Goal: Check status: Check status

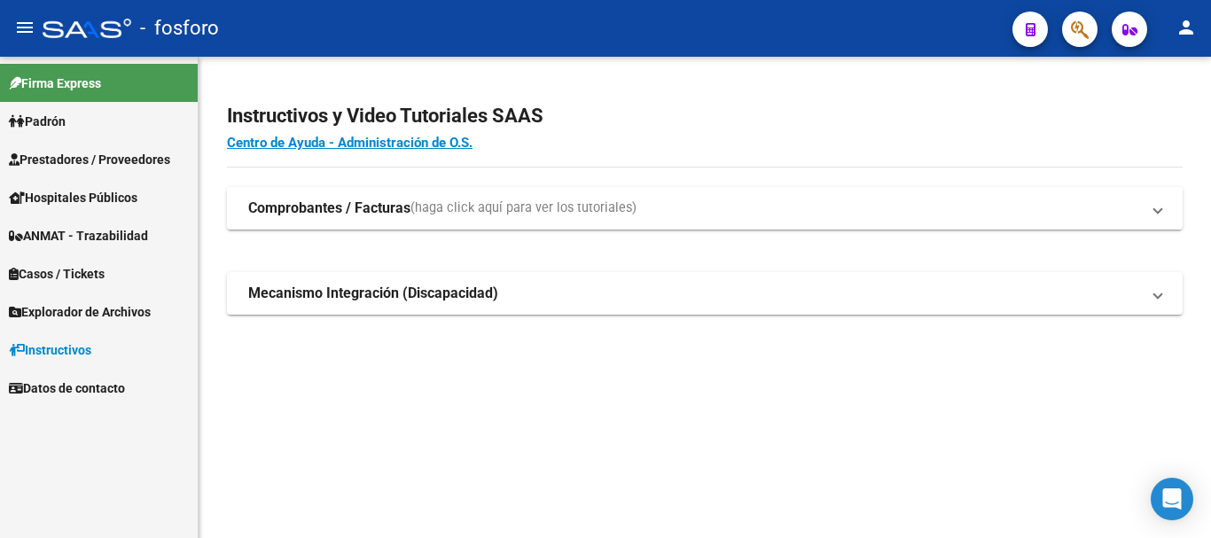
click at [58, 135] on link "Padrón" at bounding box center [99, 121] width 198 height 38
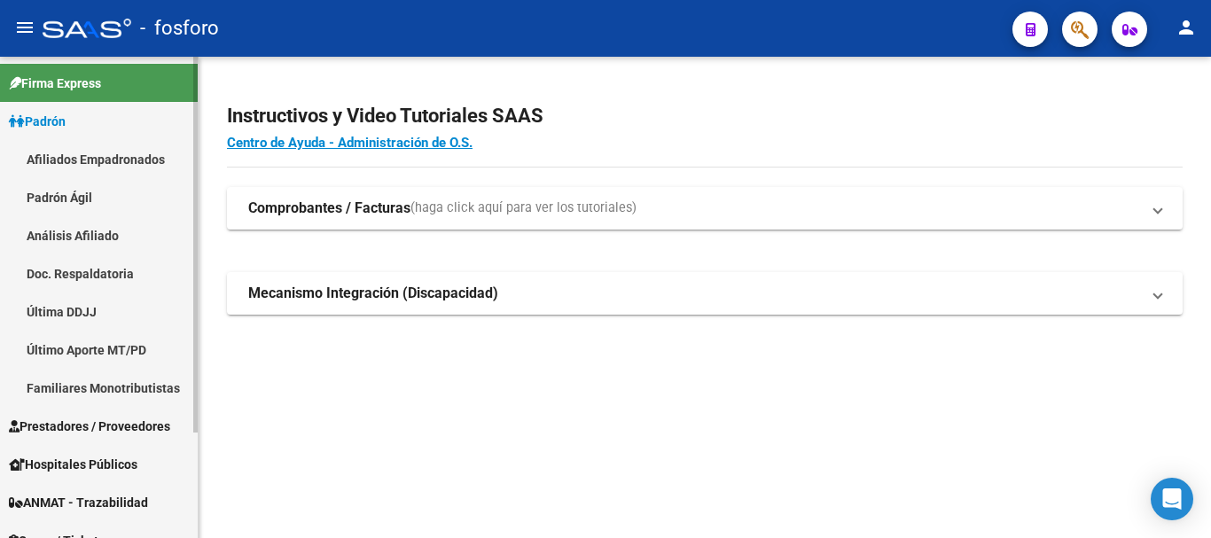
click at [90, 323] on link "Última DDJJ" at bounding box center [99, 311] width 198 height 38
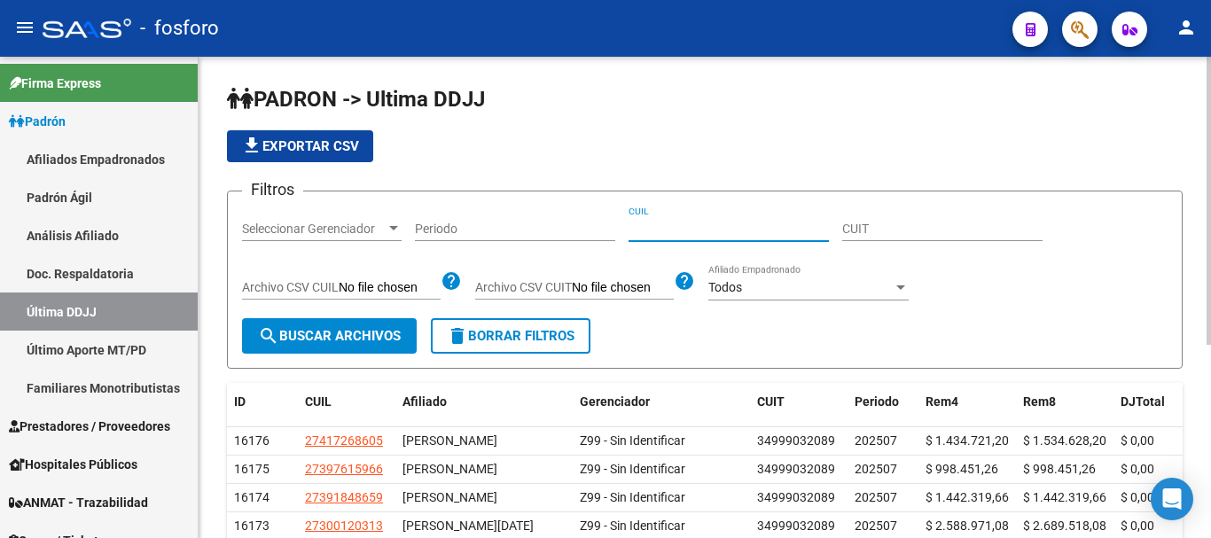
click at [660, 225] on input "CUIL" at bounding box center [728, 229] width 200 height 15
paste input "20303074539"
click at [358, 335] on span "search Buscar Archivos" at bounding box center [329, 336] width 143 height 16
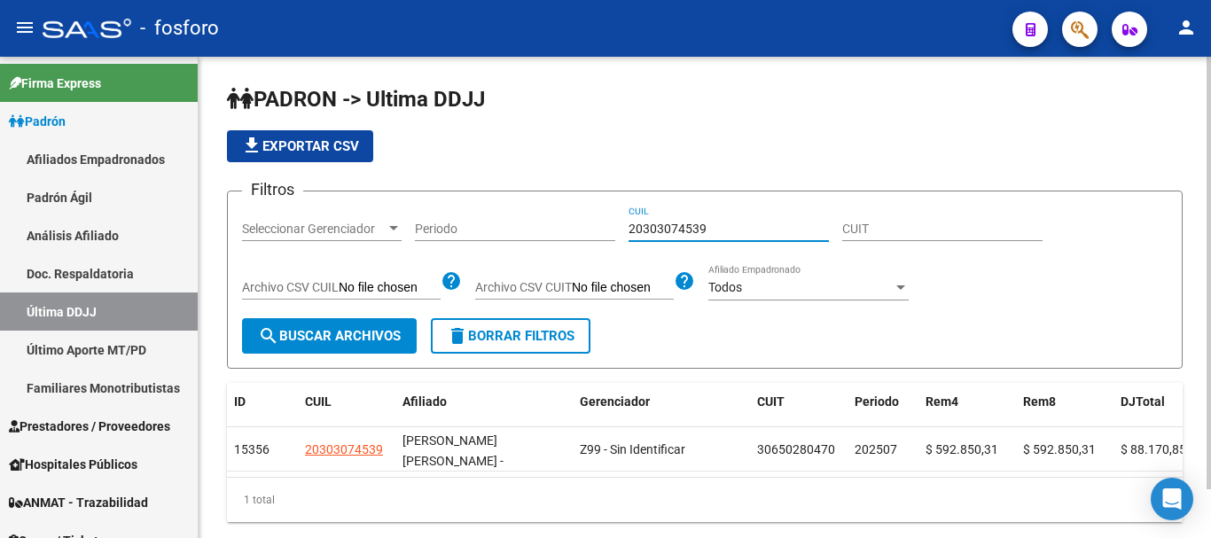
drag, startPoint x: 714, startPoint y: 229, endPoint x: 606, endPoint y: 233, distance: 108.2
click at [607, 230] on div "Filtros Seleccionar Gerenciador Seleccionar Gerenciador Periodo 20303074539 CUI…" at bounding box center [704, 262] width 925 height 113
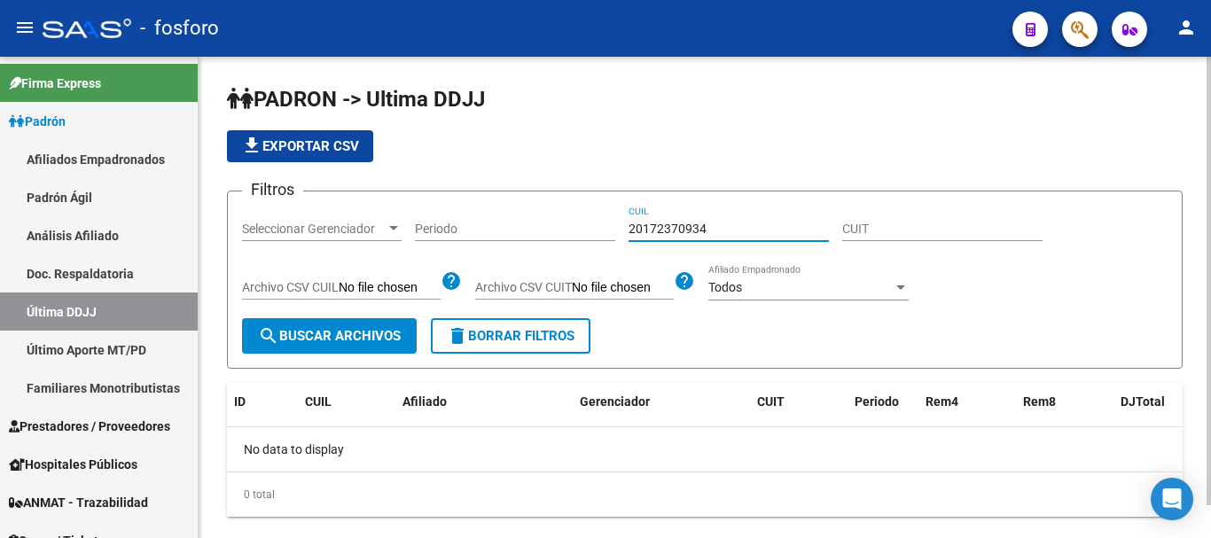
drag, startPoint x: 713, startPoint y: 225, endPoint x: 622, endPoint y: 225, distance: 91.3
click at [622, 225] on div "Filtros Seleccionar Gerenciador Seleccionar Gerenciador Periodo 20172370934 CUI…" at bounding box center [704, 262] width 925 height 113
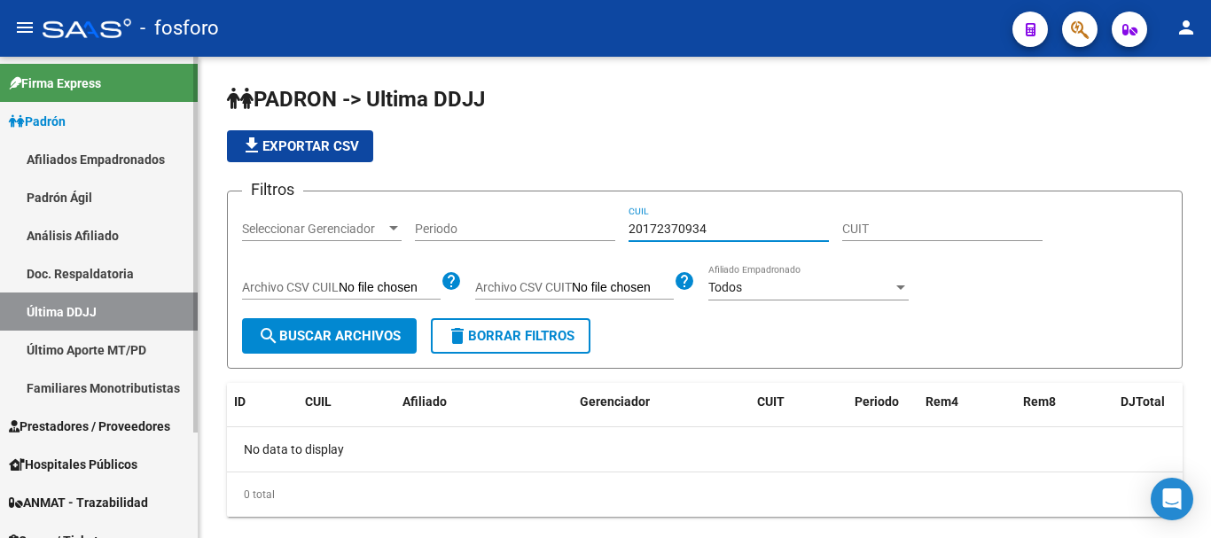
type input "20172370934"
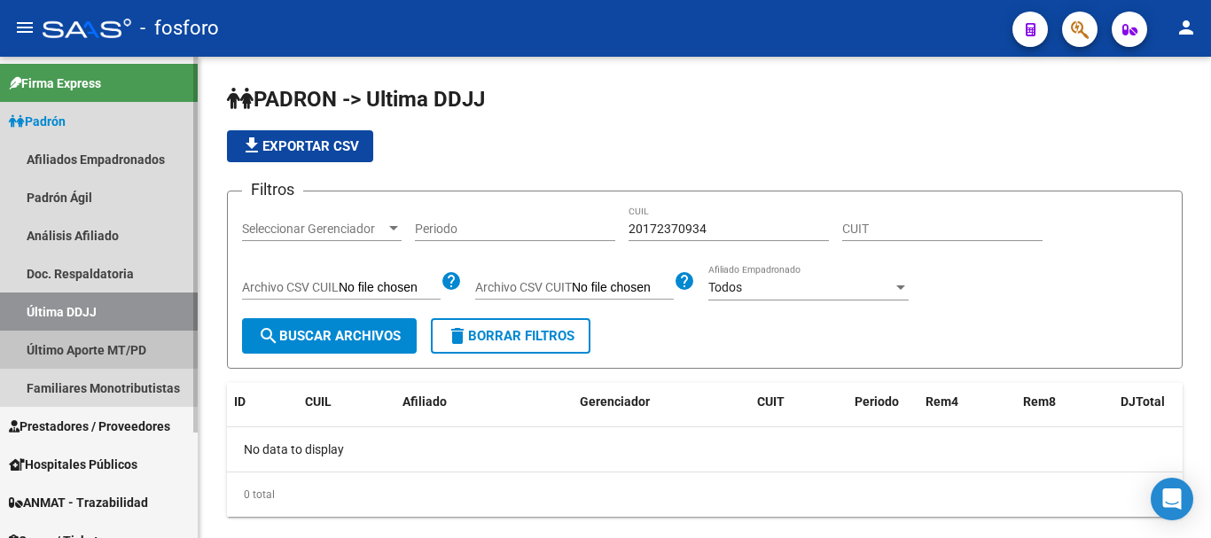
click at [87, 352] on link "Último Aporte MT/PD" at bounding box center [99, 350] width 198 height 38
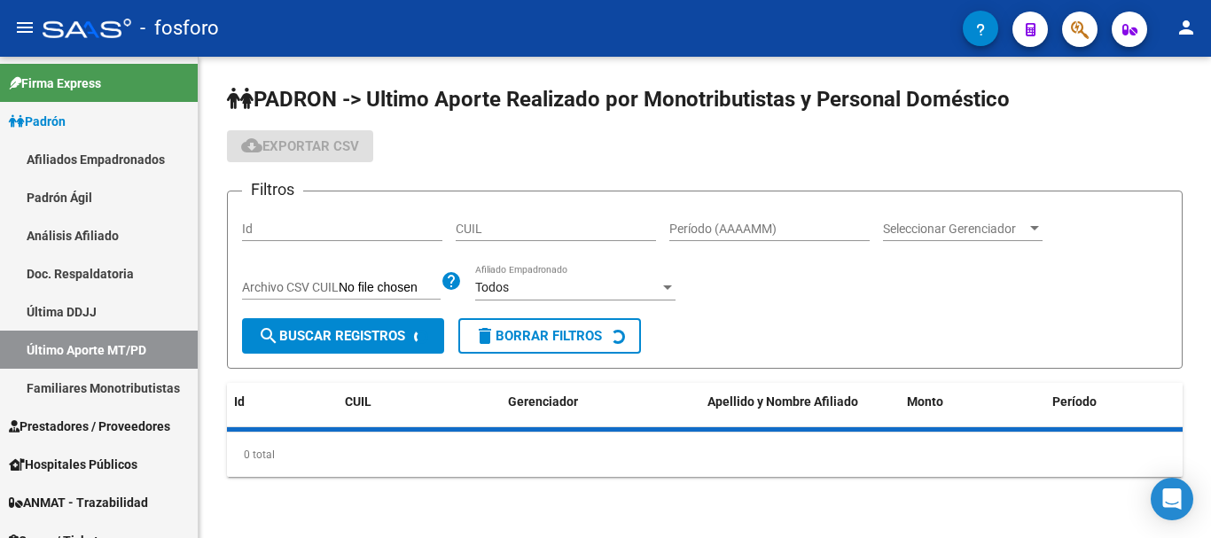
click at [549, 227] on input "CUIL" at bounding box center [555, 229] width 200 height 15
paste input "20-17237093-4"
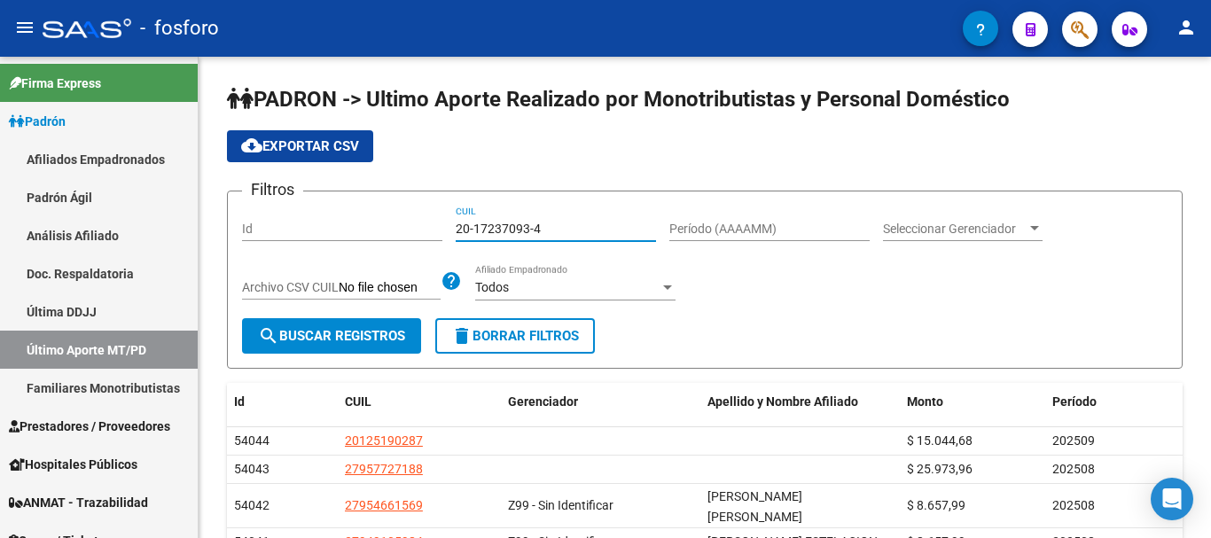
type input "20-17237093-4"
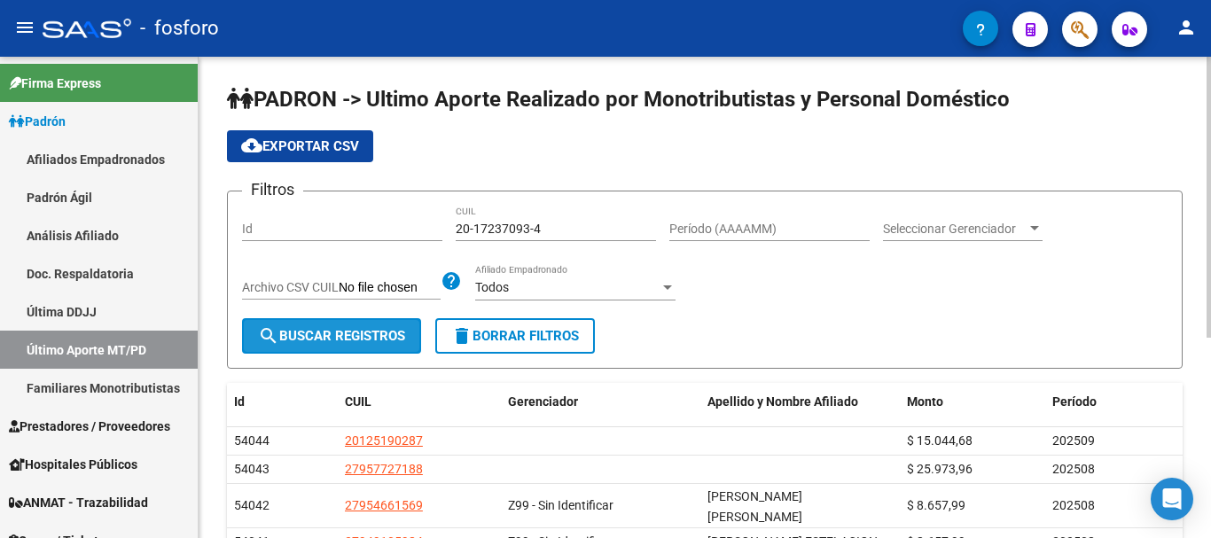
click at [346, 323] on button "search Buscar Registros" at bounding box center [331, 335] width 179 height 35
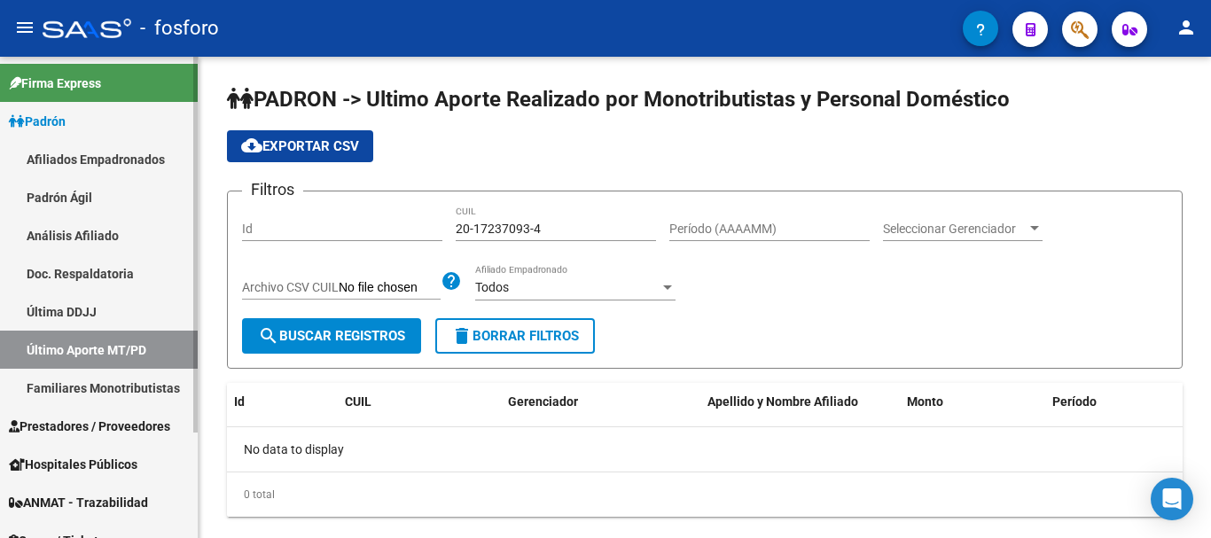
click at [98, 307] on link "Última DDJJ" at bounding box center [99, 311] width 198 height 38
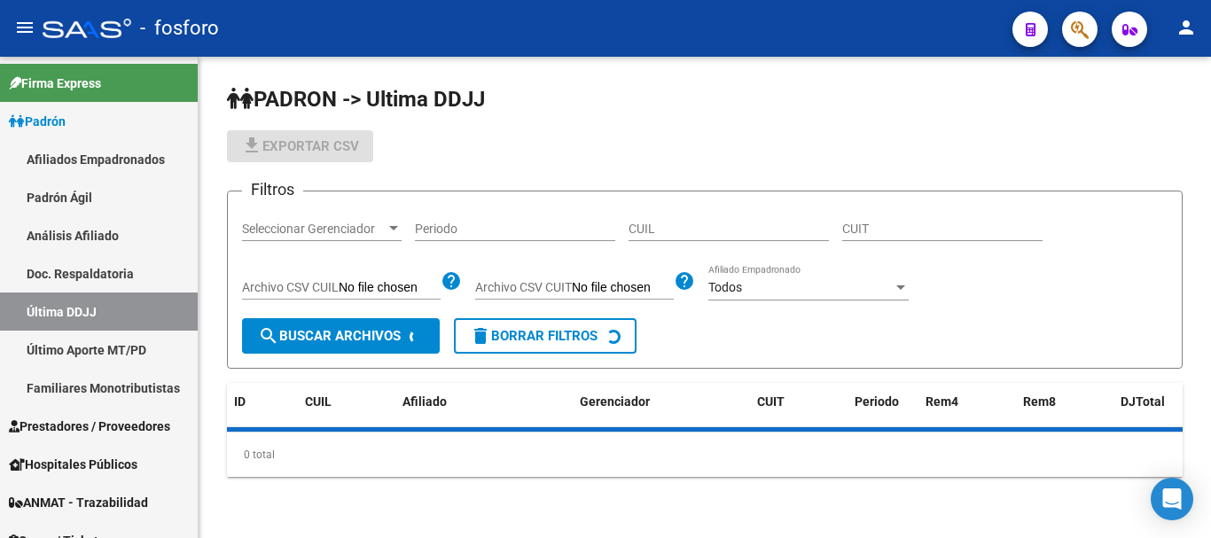
click at [677, 225] on input "CUIL" at bounding box center [728, 229] width 200 height 15
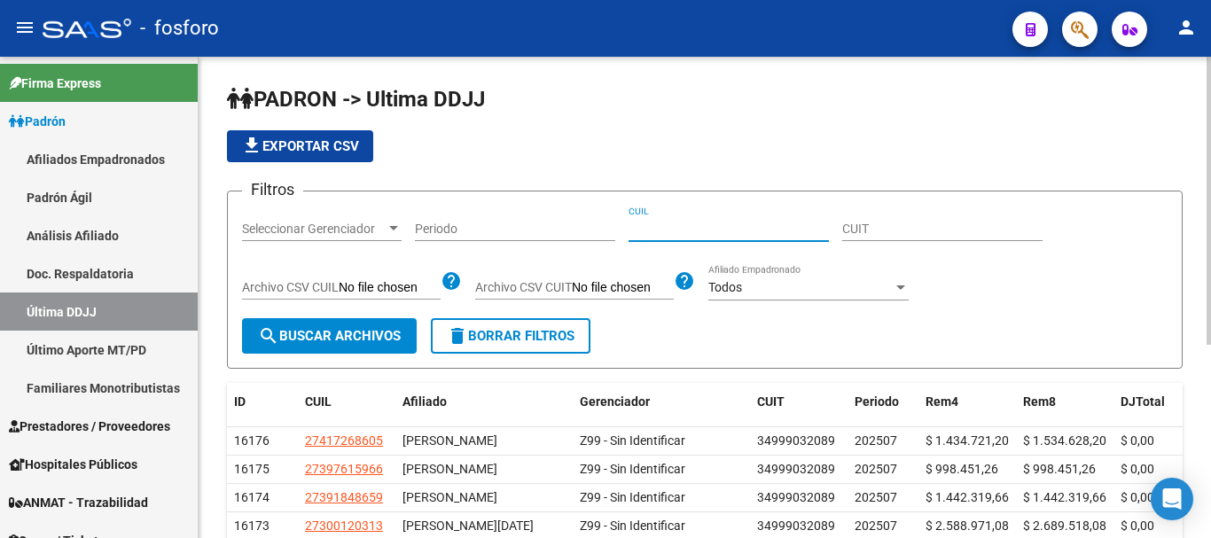
paste input "20172370934"
click at [687, 229] on input "20172370934" at bounding box center [728, 229] width 200 height 15
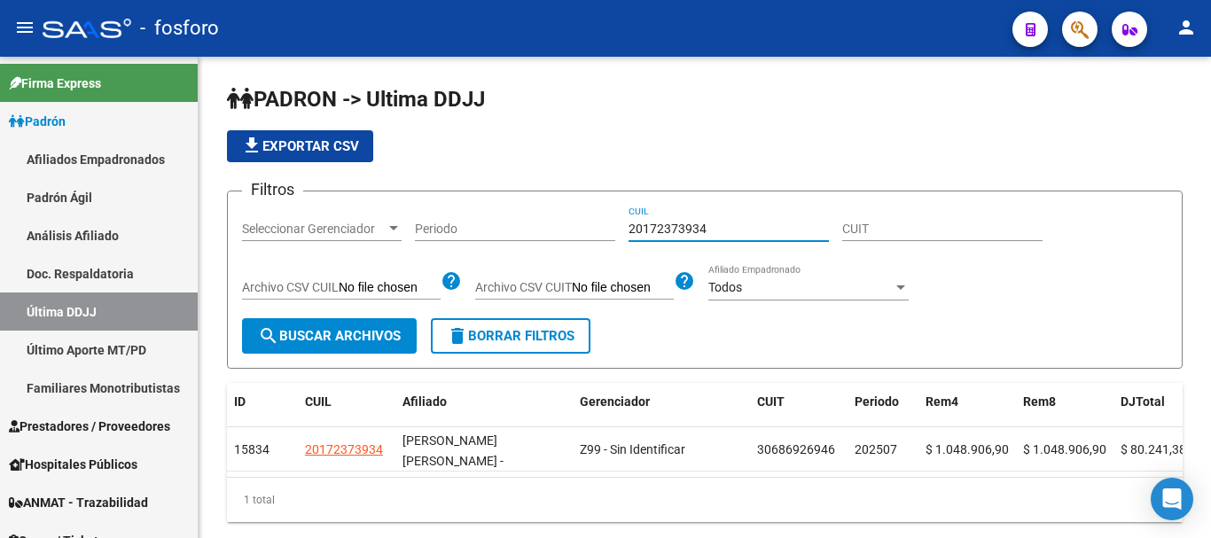
type input "20172373934"
